Goal: Information Seeking & Learning: Find specific page/section

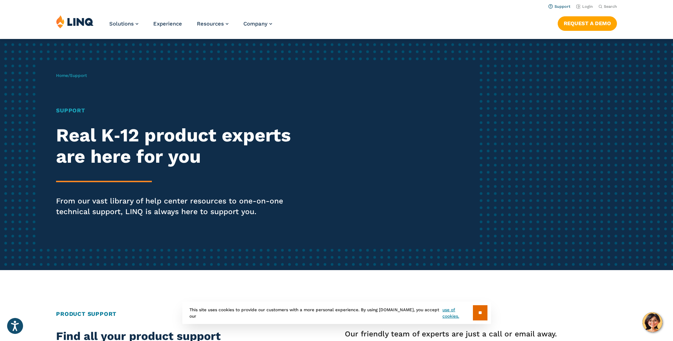
click at [566, 6] on link "Support" at bounding box center [559, 6] width 22 height 5
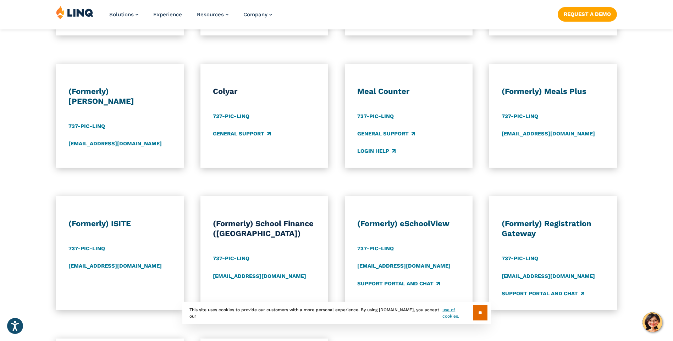
scroll to position [496, 0]
